Goal: Transaction & Acquisition: Download file/media

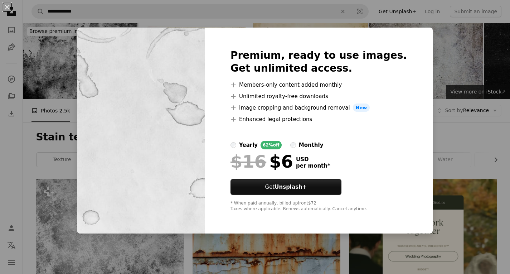
scroll to position [162, 0]
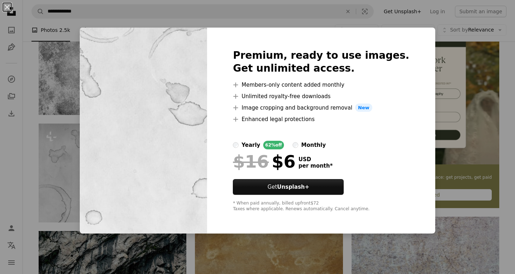
click at [416, 92] on div "Premium, ready to use images. Get unlimited access. A plus sign Members-only co…" at bounding box center [321, 131] width 228 height 206
click at [426, 88] on div "An X shape Premium, ready to use images. Get unlimited access. A plus sign Memb…" at bounding box center [257, 137] width 515 height 274
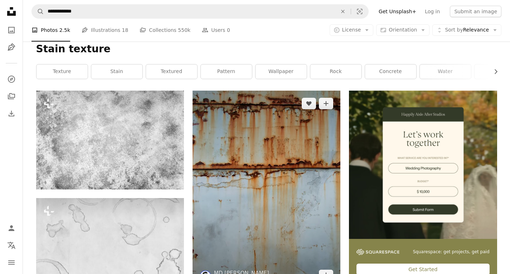
scroll to position [55, 0]
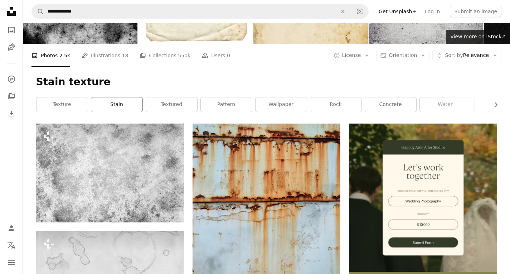
click at [116, 105] on link "stain" at bounding box center [116, 104] width 51 height 14
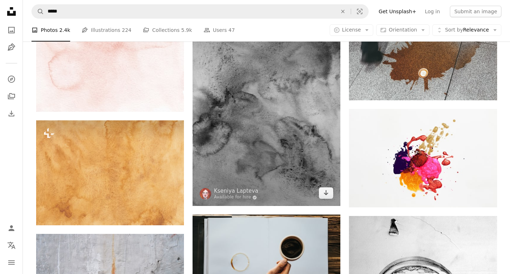
scroll to position [608, 0]
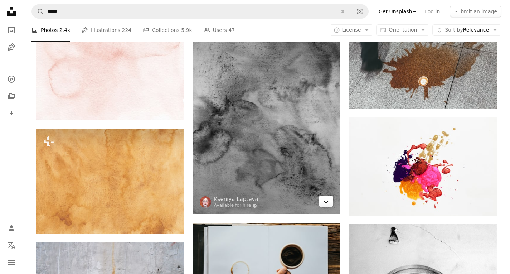
click at [323, 199] on icon "Arrow pointing down" at bounding box center [326, 200] width 6 height 9
